Goal: Navigation & Orientation: Go to known website

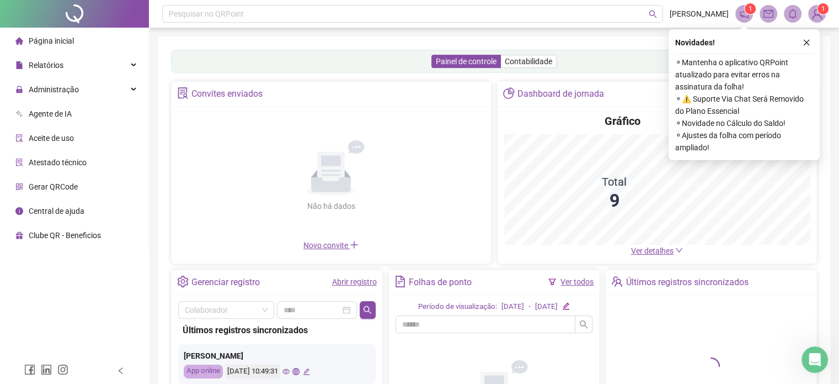
click at [810, 38] on button "button" at bounding box center [806, 42] width 13 height 13
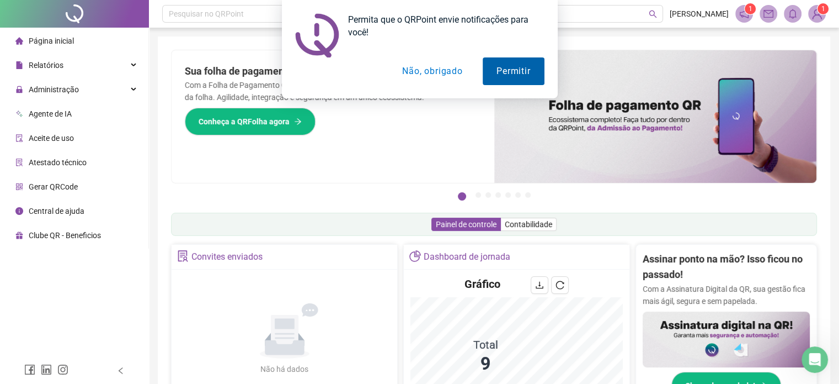
click at [519, 76] on button "Permitir" at bounding box center [513, 71] width 61 height 28
